Goal: Task Accomplishment & Management: Manage account settings

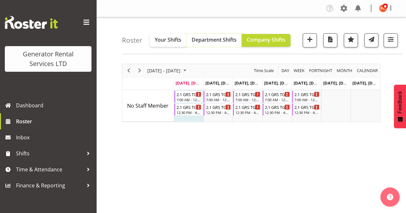
click at [206, 40] on span "Department Shifts" at bounding box center [214, 39] width 45 height 7
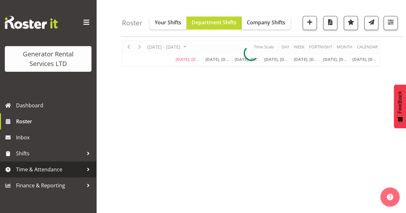
scroll to position [32, 0]
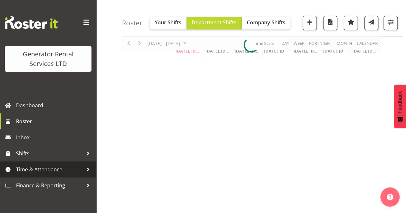
click at [43, 171] on span "Time & Attendance" at bounding box center [49, 170] width 67 height 10
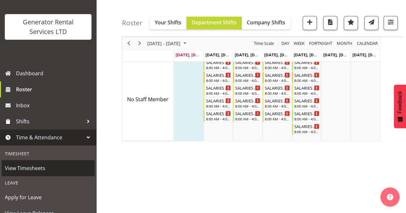
click at [38, 169] on span "View Timesheets" at bounding box center [48, 169] width 87 height 10
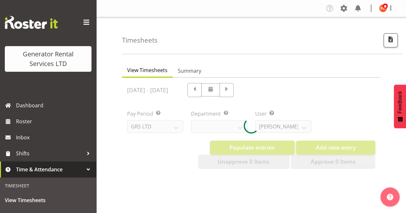
select select "22"
select select "149"
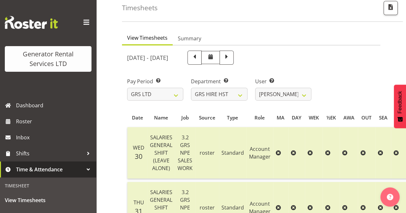
scroll to position [32, 0]
click at [237, 97] on select "GRS ADMIN AKL GRS ADMIN TGA GRS ENGINEERING AKL GRS HIRE AKL GRS HIRE HST GRS H…" at bounding box center [219, 94] width 56 height 13
select select "20"
click at [191, 88] on select "GRS ADMIN AKL GRS ADMIN TGA GRS ENGINEERING AKL GRS HIRE AKL GRS HIRE HST GRS H…" at bounding box center [219, 94] width 56 height 13
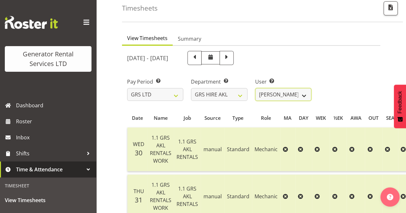
click at [305, 96] on select "Aaron Naish ✔ Brandon Adonis ✔ Brendan (Paris) Jordan ✔ Caleb Phillips ✔ Carl S…" at bounding box center [283, 94] width 56 height 13
click at [372, 53] on div "[DATE] - [DATE]" at bounding box center [251, 58] width 256 height 22
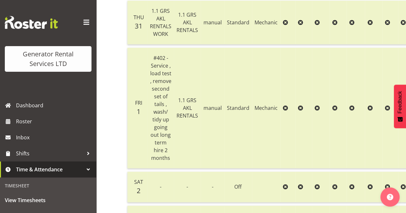
scroll to position [225, 0]
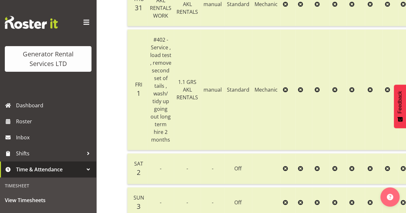
click at [162, 103] on span "#402 - Service , load test , remove second set of tails , wash/ tidy up going o…" at bounding box center [160, 89] width 21 height 107
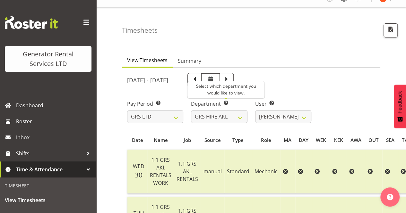
scroll to position [0, 0]
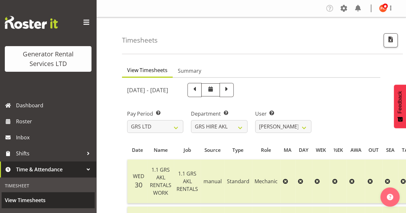
click at [34, 201] on span "View Timesheets" at bounding box center [48, 201] width 87 height 10
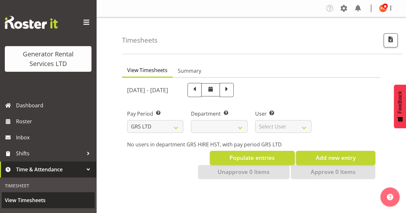
select select
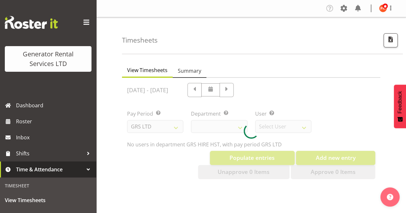
click at [190, 70] on span "Summary" at bounding box center [189, 71] width 23 height 8
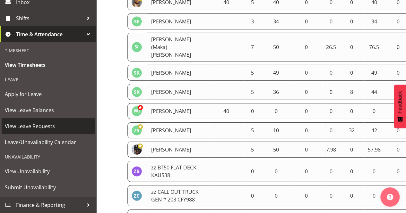
scroll to position [1059, 0]
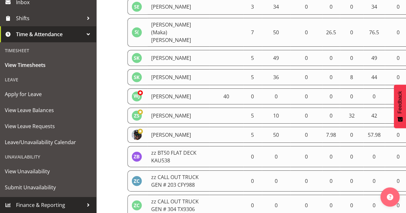
click at [53, 204] on span "Finance & Reporting" at bounding box center [49, 205] width 67 height 10
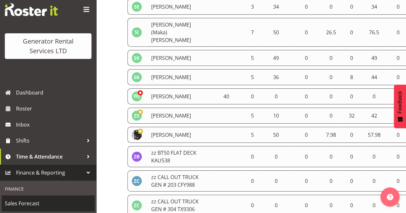
scroll to position [13, 0]
click at [23, 202] on span "Sales Forecast" at bounding box center [48, 204] width 87 height 10
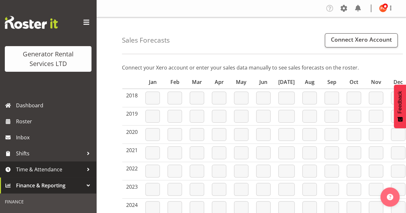
click at [28, 169] on span "Time & Attendance" at bounding box center [49, 170] width 67 height 10
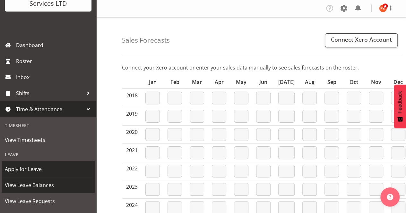
scroll to position [64, 0]
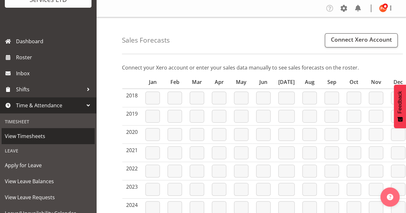
click at [24, 137] on span "View Timesheets" at bounding box center [48, 137] width 87 height 10
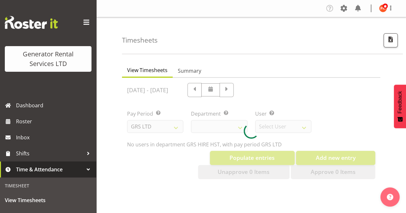
select select "22"
select select "149"
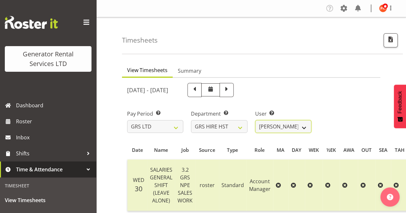
click at [303, 128] on select "[PERSON_NAME] ✔ [PERSON_NAME] ✔ [PERSON_NAME] ✔" at bounding box center [283, 126] width 56 height 13
click at [304, 127] on select "Andrew Crenfeldt ✔ Cody Gillies ✔ Stephen Kennedy ✔" at bounding box center [283, 126] width 56 height 13
click at [392, 37] on span "button" at bounding box center [390, 39] width 8 height 8
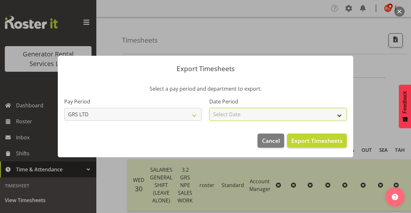
click at [339, 116] on select "Select Date Week starting 06/08/2025 Week starting 30/07/2025 Week starting 23/…" at bounding box center [277, 114] width 137 height 13
select select "2025-07-30"
click at [209, 108] on select "Select Date Week starting 06/08/2025 Week starting 30/07/2025 Week starting 23/…" at bounding box center [277, 114] width 137 height 13
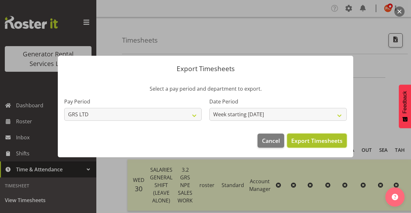
click at [318, 140] on span "Export Timesheets" at bounding box center [316, 141] width 51 height 8
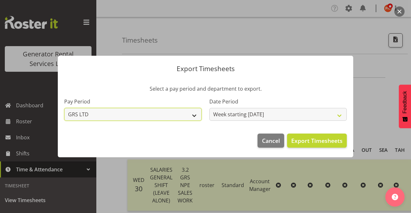
click at [194, 118] on select "GRS LTD GRS VEHICLES" at bounding box center [132, 114] width 137 height 13
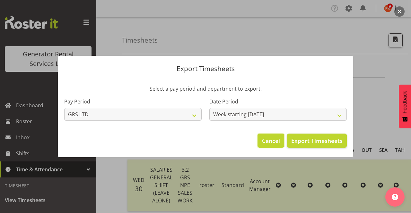
click at [275, 143] on span "Cancel" at bounding box center [271, 141] width 18 height 8
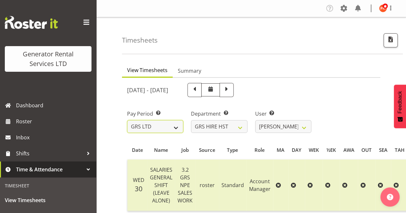
click at [176, 128] on select "GRS LTD GRS VEHICLES" at bounding box center [155, 126] width 56 height 13
click at [239, 127] on select "GRS ADMIN AKL GRS ADMIN TGA GRS ENGINEERING AKL GRS HIRE AKL GRS HIRE HST GRS H…" at bounding box center [219, 126] width 56 height 13
click at [191, 120] on select "GRS ADMIN AKL GRS ADMIN TGA GRS ENGINEERING AKL GRS HIRE AKL GRS HIRE HST GRS H…" at bounding box center [219, 126] width 56 height 13
click at [303, 128] on select "James Goodin ✔" at bounding box center [283, 126] width 56 height 13
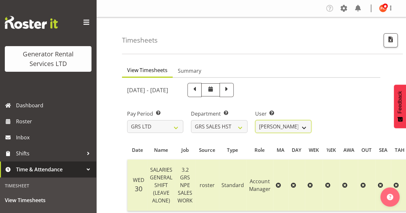
click at [303, 128] on select "James Goodin ✔" at bounding box center [283, 126] width 56 height 13
click at [241, 128] on select "GRS ADMIN AKL GRS ADMIN TGA GRS ENGINEERING AKL GRS HIRE AKL GRS HIRE HST GRS H…" at bounding box center [219, 126] width 56 height 13
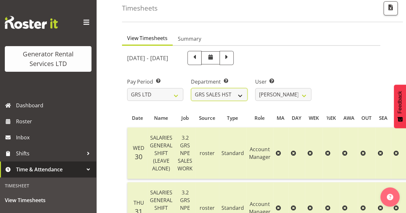
click at [242, 97] on select "GRS ADMIN AKL GRS ADMIN TGA GRS ENGINEERING AKL GRS HIRE AKL GRS HIRE HST GRS H…" at bounding box center [219, 94] width 56 height 13
select select "22"
click at [191, 88] on select "GRS ADMIN AKL GRS ADMIN TGA GRS ENGINEERING AKL GRS HIRE AKL GRS HIRE HST GRS H…" at bounding box center [219, 94] width 56 height 13
click at [303, 96] on select "[PERSON_NAME] ✔ [PERSON_NAME] ✔ [PERSON_NAME] ✔" at bounding box center [283, 94] width 56 height 13
select select "1338"
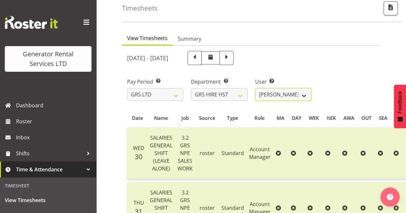
click at [255, 88] on select "[PERSON_NAME] ✔ [PERSON_NAME] ✔ [PERSON_NAME] ✔" at bounding box center [283, 94] width 56 height 13
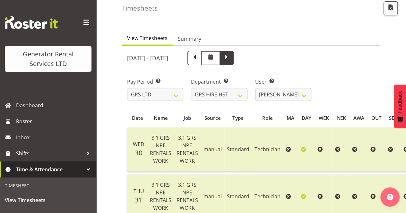
click at [231, 59] on span at bounding box center [226, 57] width 8 height 8
select select
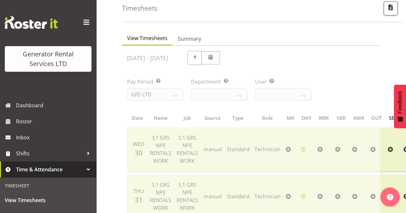
select select "22"
select select "1338"
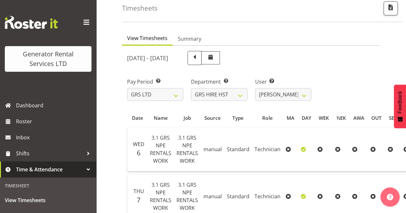
click at [199, 58] on span at bounding box center [194, 57] width 8 height 8
select select
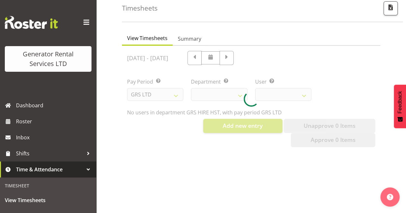
select select "22"
select select "1338"
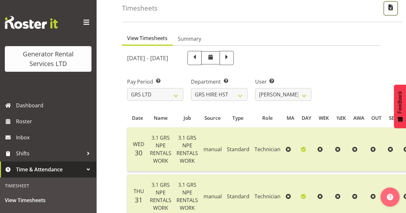
click at [389, 8] on span "button" at bounding box center [390, 7] width 8 height 8
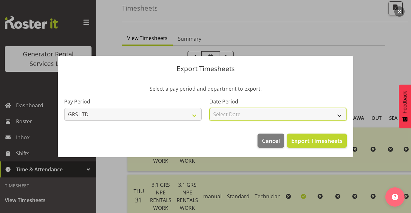
click at [340, 116] on select "Select Date Week starting 06/08/2025 Week starting 30/07/2025 Week starting 23/…" at bounding box center [277, 114] width 137 height 13
select select "2025-08-06"
click at [209, 108] on select "Select Date Week starting 06/08/2025 Week starting 30/07/2025 Week starting 23/…" at bounding box center [277, 114] width 137 height 13
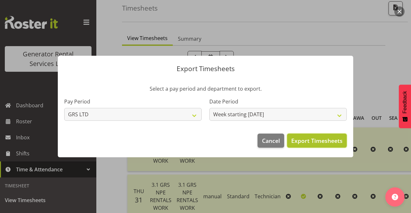
click at [311, 139] on span "Export Timesheets" at bounding box center [316, 141] width 51 height 8
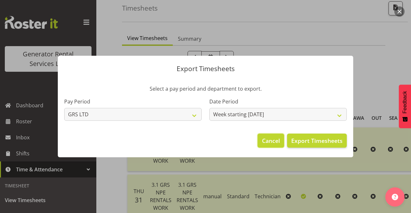
click at [274, 142] on span "Cancel" at bounding box center [271, 141] width 18 height 8
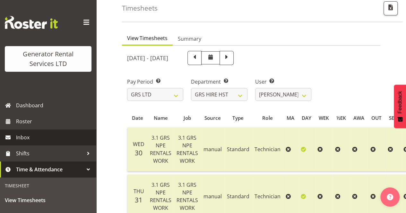
click at [20, 138] on span "Inbox" at bounding box center [54, 138] width 77 height 10
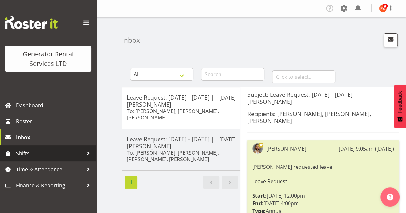
click at [26, 154] on span "Shifts" at bounding box center [49, 154] width 67 height 10
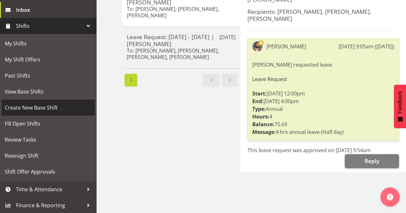
scroll to position [106, 0]
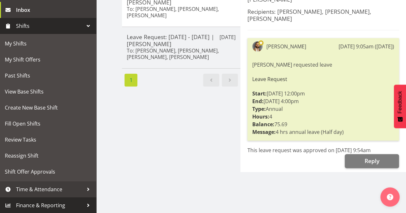
click at [38, 204] on span "Finance & Reporting" at bounding box center [49, 206] width 67 height 10
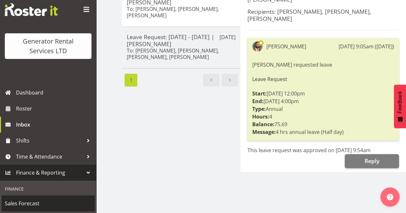
scroll to position [13, 0]
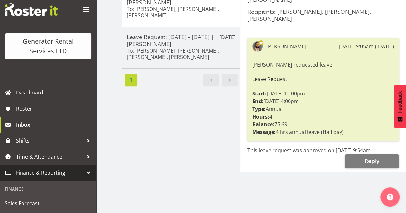
drag, startPoint x: 19, startPoint y: 190, endPoint x: 20, endPoint y: 199, distance: 8.4
click at [19, 190] on div "Finance" at bounding box center [48, 189] width 93 height 13
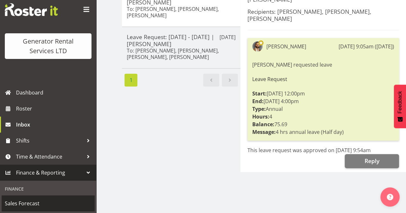
click at [21, 202] on span "Sales Forecast" at bounding box center [48, 204] width 87 height 10
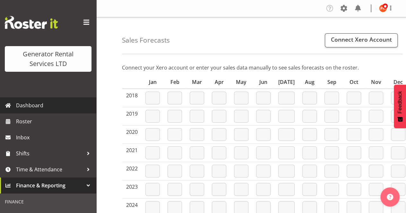
click at [34, 106] on span "Dashboard" at bounding box center [54, 106] width 77 height 10
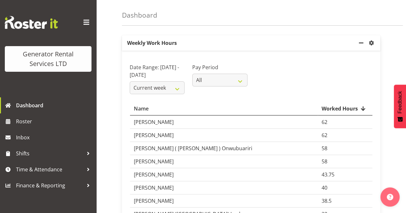
scroll to position [32, 0]
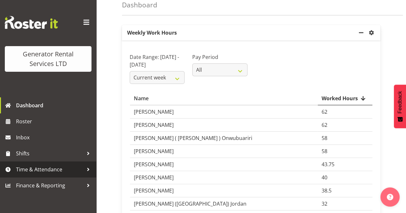
click at [44, 168] on span "Time & Attendance" at bounding box center [49, 170] width 67 height 10
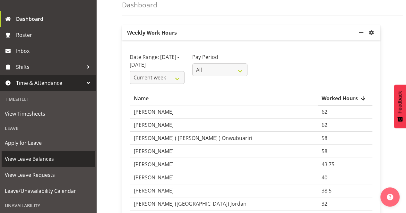
scroll to position [96, 0]
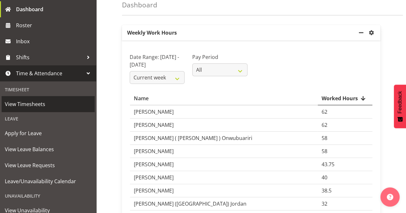
click at [33, 104] on span "View Timesheets" at bounding box center [48, 104] width 87 height 10
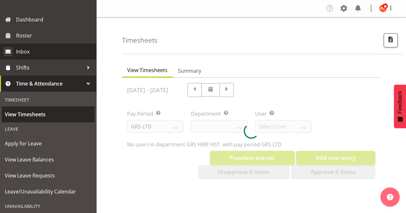
scroll to position [96, 0]
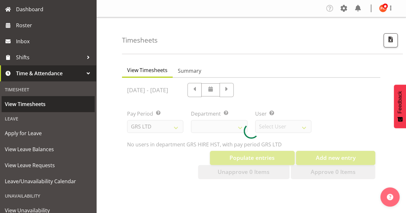
select select "22"
select select "149"
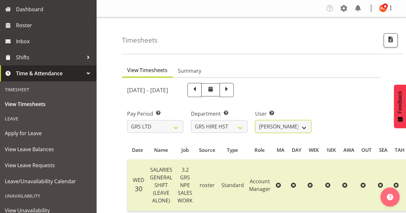
click at [303, 127] on select "[PERSON_NAME] ✔ [PERSON_NAME] ✔ [PERSON_NAME] ✔" at bounding box center [283, 126] width 56 height 13
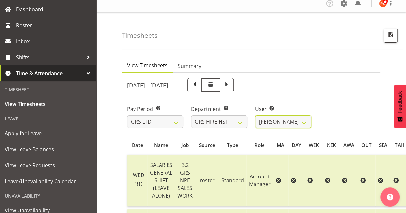
scroll to position [0, 0]
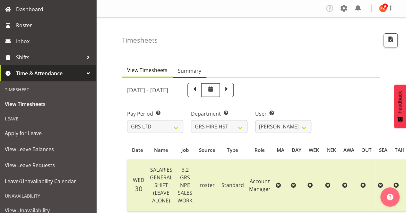
click at [187, 70] on span "Summary" at bounding box center [189, 71] width 23 height 8
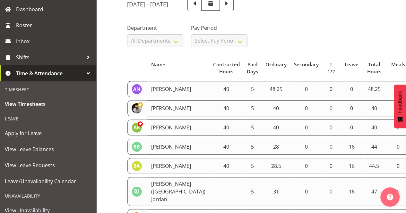
scroll to position [96, 0]
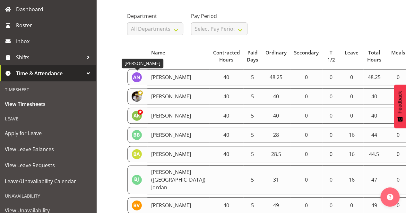
click at [136, 75] on img at bounding box center [137, 77] width 10 height 10
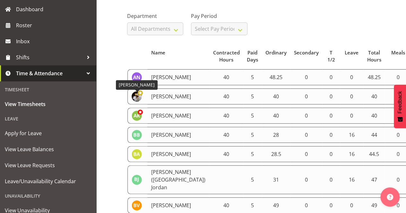
click at [137, 101] on img at bounding box center [137, 96] width 10 height 10
click at [290, 100] on td "0" at bounding box center [306, 97] width 32 height 16
click at [290, 101] on td "0" at bounding box center [306, 97] width 32 height 16
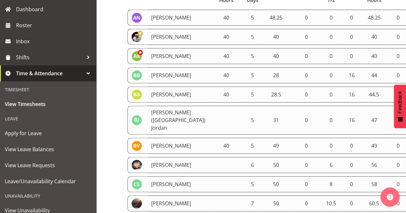
scroll to position [192, 0]
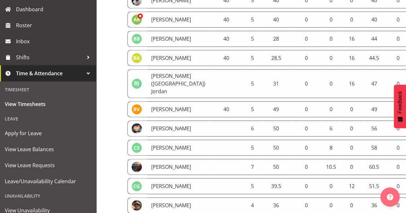
click at [157, 117] on td "[PERSON_NAME]" at bounding box center [178, 109] width 62 height 16
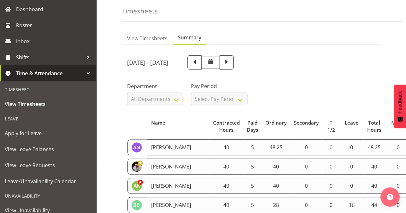
scroll to position [0, 0]
